Goal: Task Accomplishment & Management: Use online tool/utility

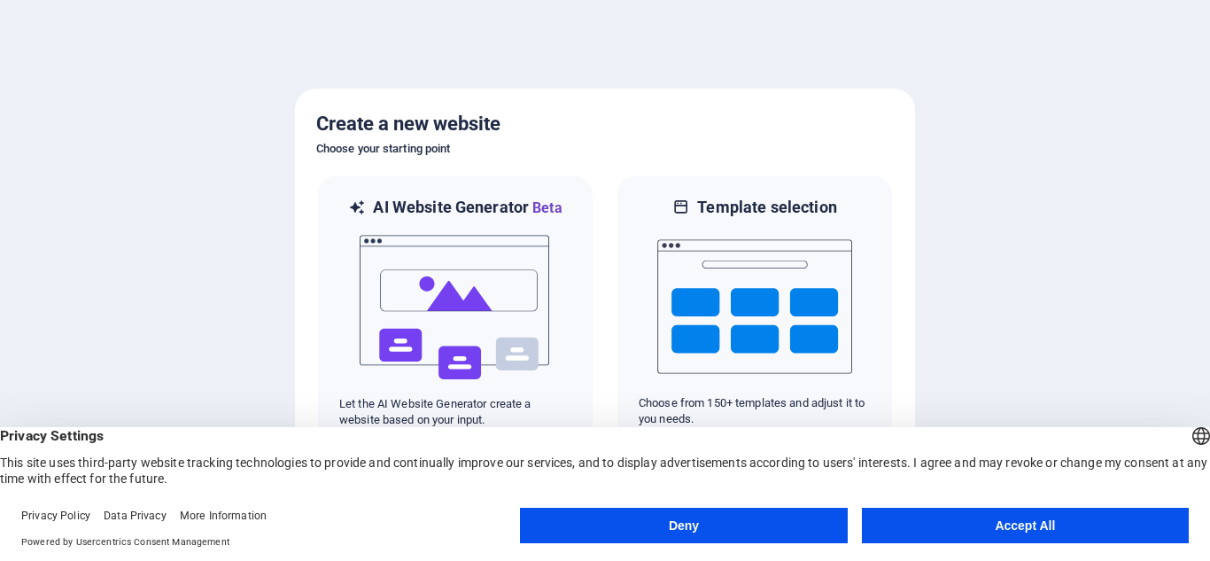
click at [981, 519] on button "Accept All" at bounding box center [1025, 525] width 327 height 35
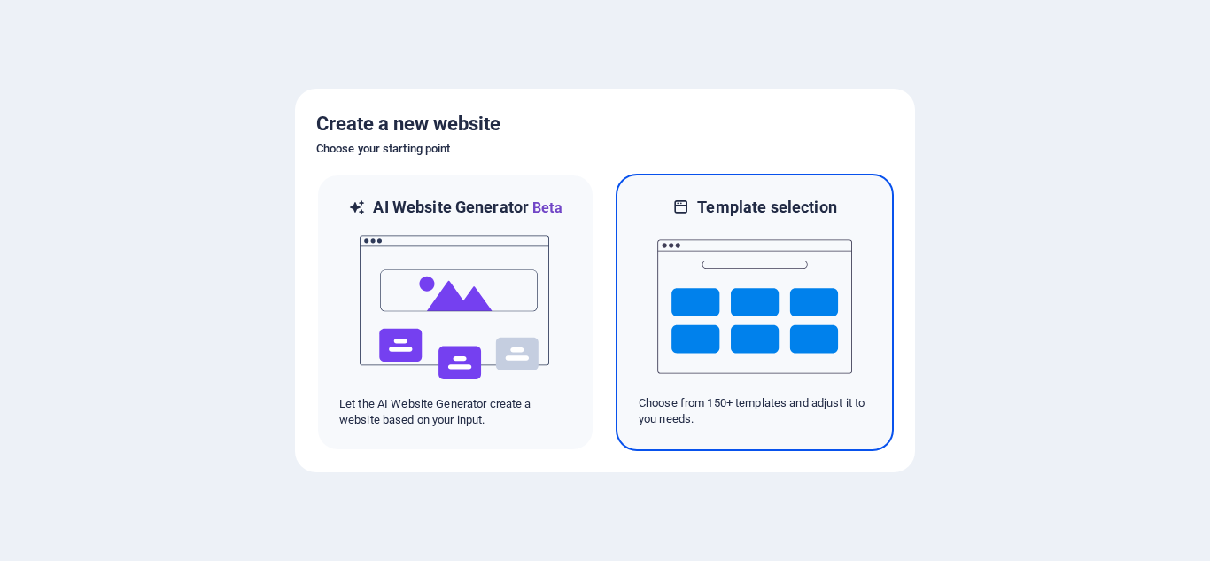
click at [717, 308] on img at bounding box center [754, 306] width 195 height 177
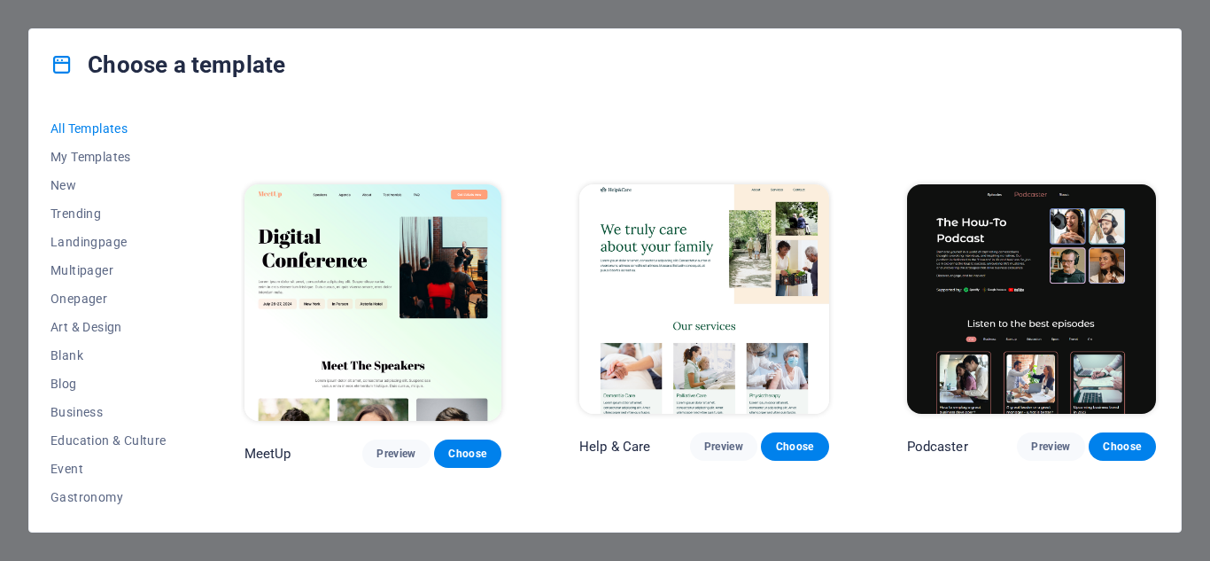
scroll to position [1010, 0]
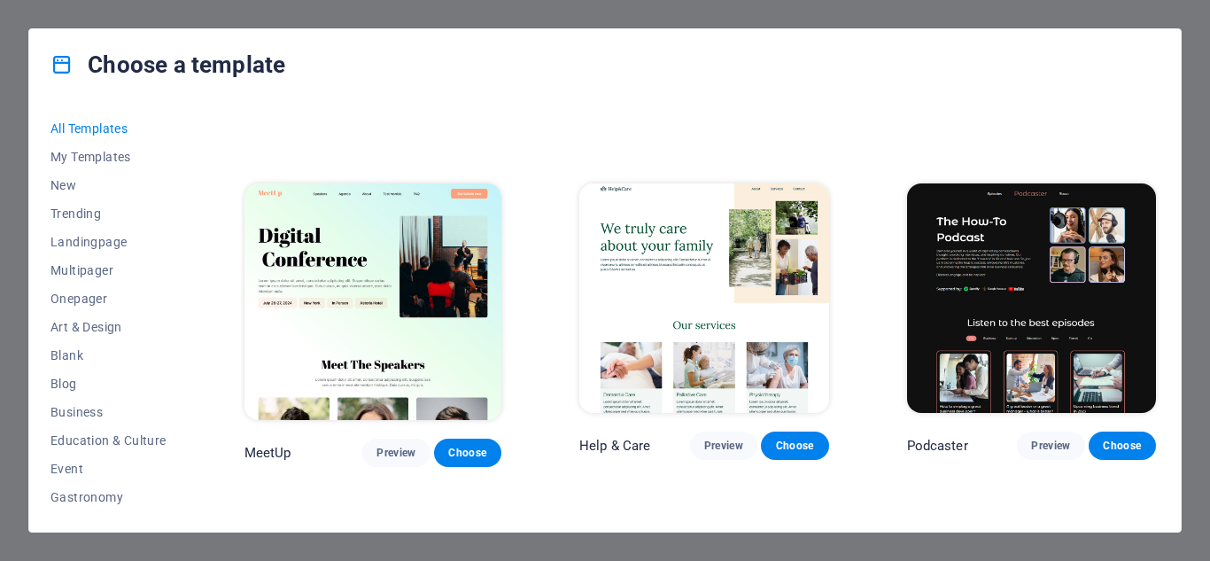
click at [689, 263] on img at bounding box center [703, 297] width 249 height 229
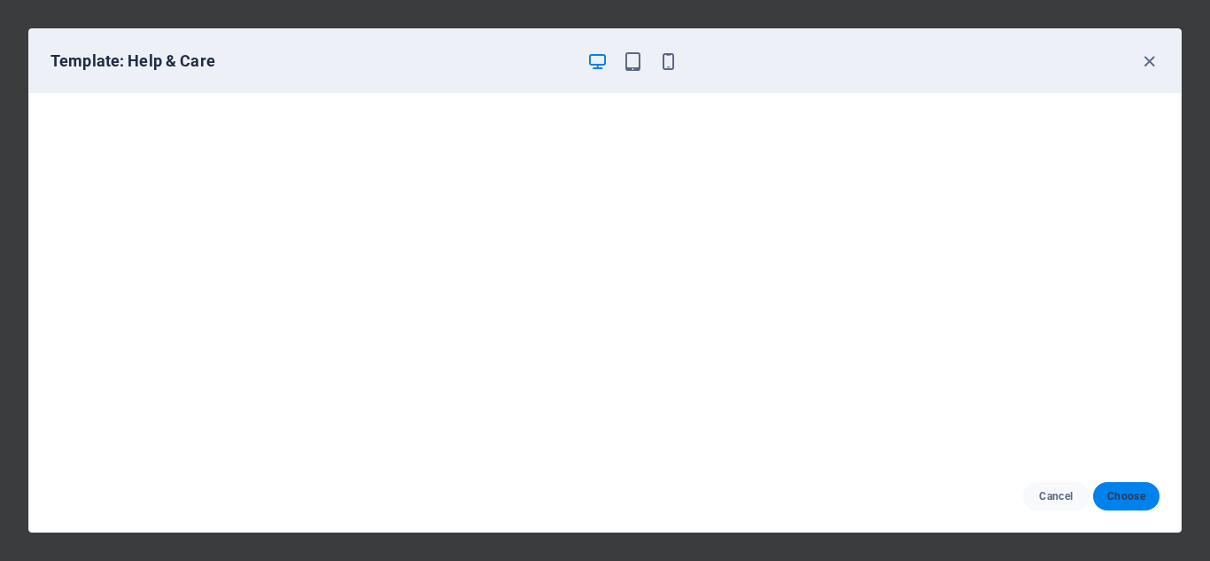
click at [1115, 495] on span "Choose" at bounding box center [1126, 496] width 38 height 14
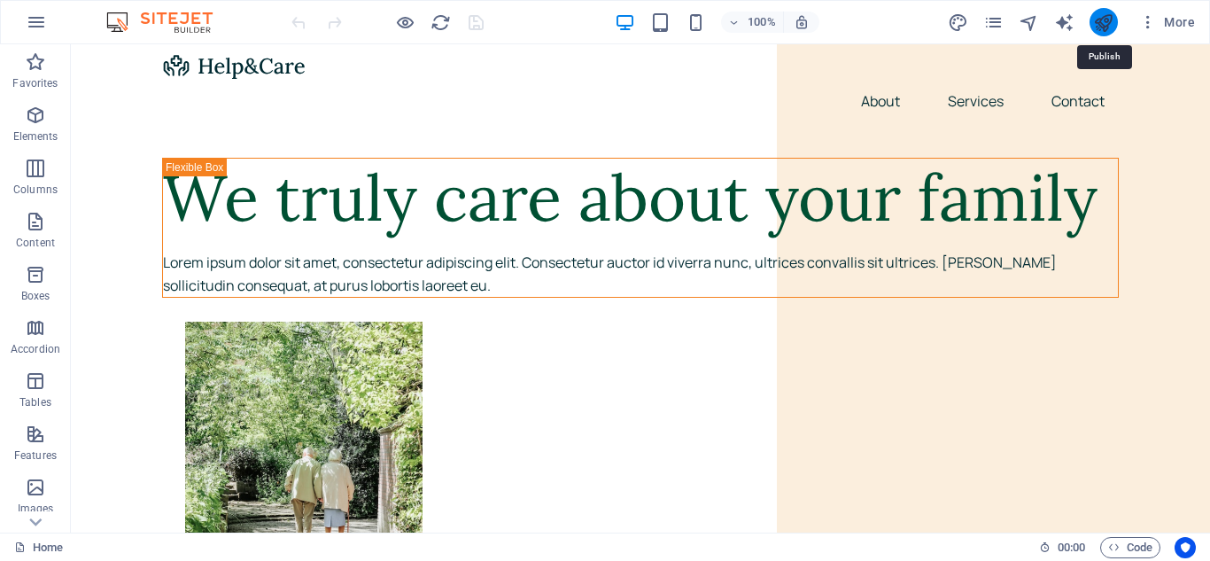
click at [1107, 19] on icon "publish" at bounding box center [1103, 22] width 20 height 20
